Goal: Find specific fact: Find specific fact

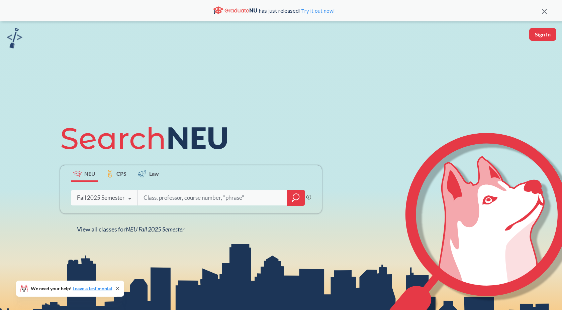
click at [169, 202] on input "search" at bounding box center [212, 198] width 139 height 14
paste input "[PERSON_NAME]"
type input "[PERSON_NAME]"
click at [126, 194] on icon at bounding box center [129, 199] width 13 height 19
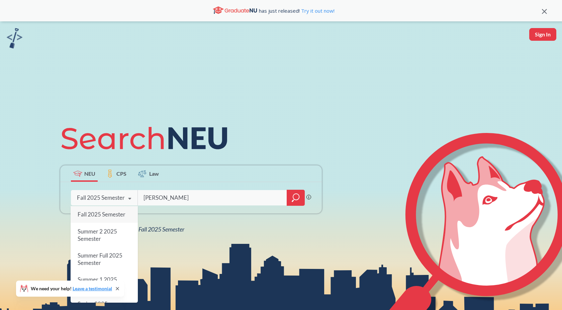
click at [125, 216] on span "Fall 2025 Semester" at bounding box center [102, 214] width 48 height 7
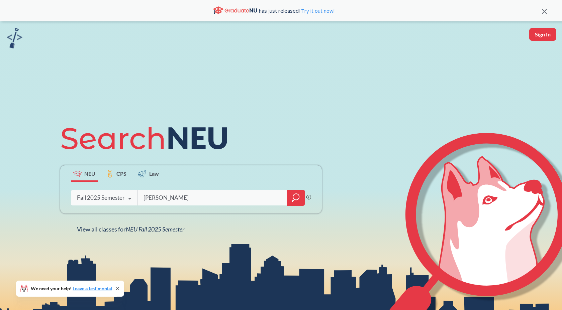
click at [292, 198] on icon "magnifying glass" at bounding box center [296, 197] width 8 height 9
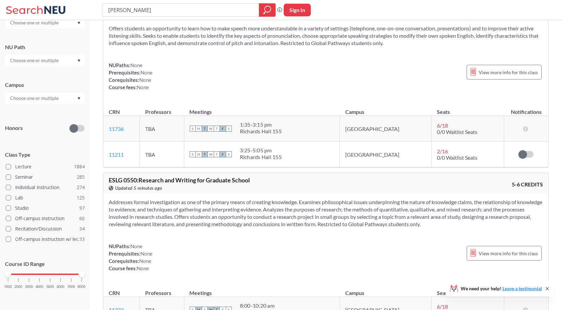
scroll to position [1602, 0]
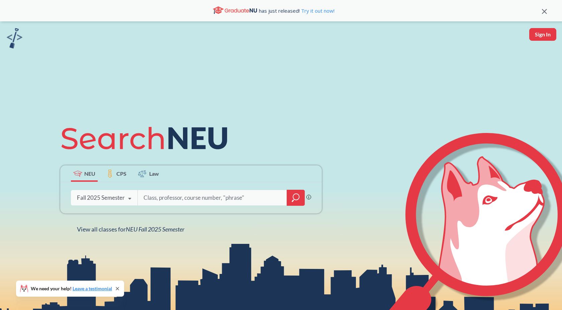
click at [124, 201] on icon at bounding box center [129, 199] width 13 height 19
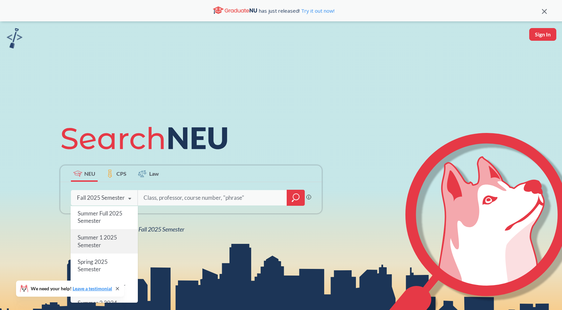
scroll to position [43, 0]
click at [109, 265] on div "Spring 2025 Semester" at bounding box center [104, 265] width 67 height 24
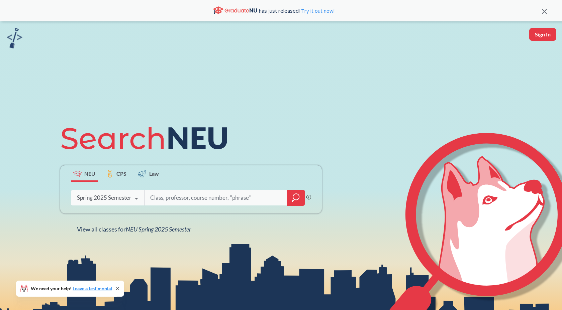
click at [235, 200] on input "search" at bounding box center [216, 198] width 132 height 14
paste input "[PERSON_NAME]"
type input "[PERSON_NAME]"
click at [294, 200] on icon "magnifying glass" at bounding box center [293, 199] width 1 height 1
